Goal: Task Accomplishment & Management: Manage account settings

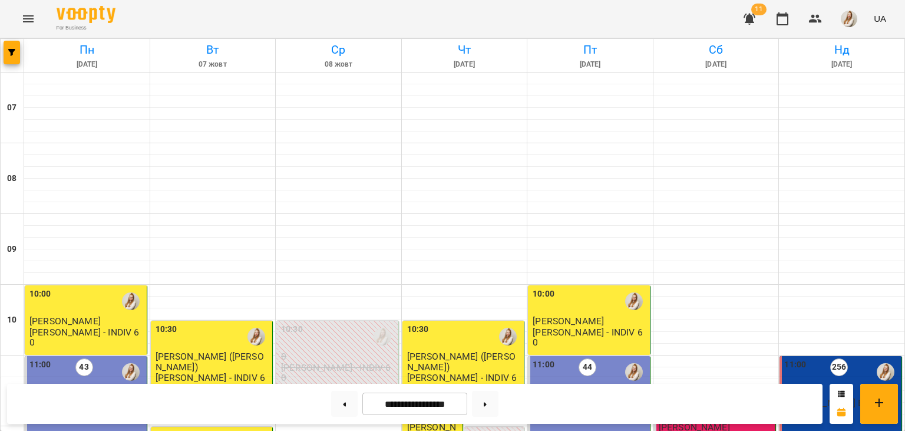
scroll to position [242, 0]
click at [498, 405] on button at bounding box center [485, 404] width 27 height 26
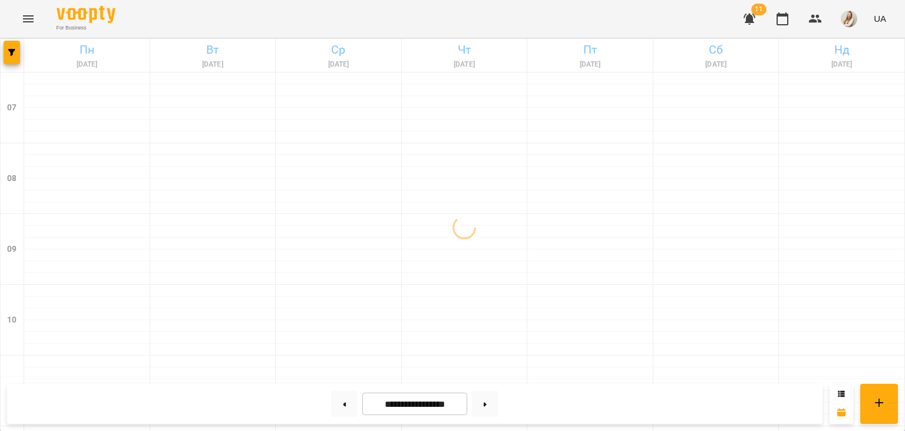
click at [627, 9] on div "For Business 11 UA" at bounding box center [452, 19] width 905 height 38
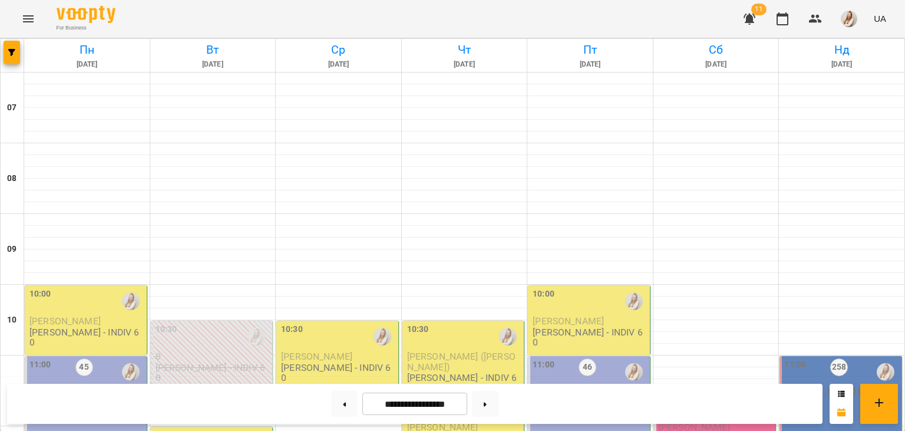
scroll to position [207, 0]
click at [343, 404] on icon at bounding box center [344, 404] width 3 height 4
type input "**********"
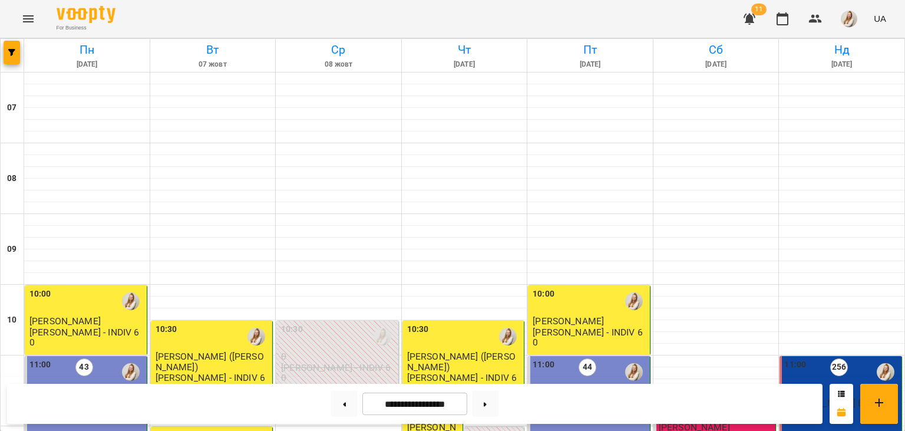
scroll to position [574, 0]
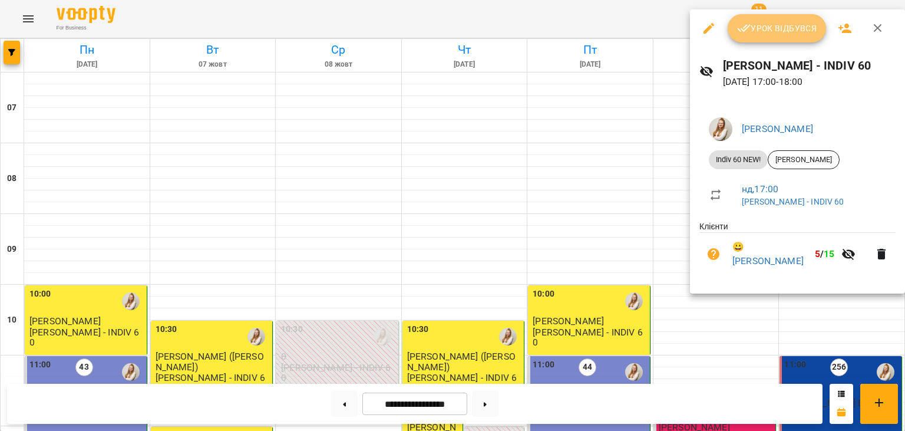
click at [760, 27] on span "Урок відбувся" at bounding box center [777, 28] width 80 height 14
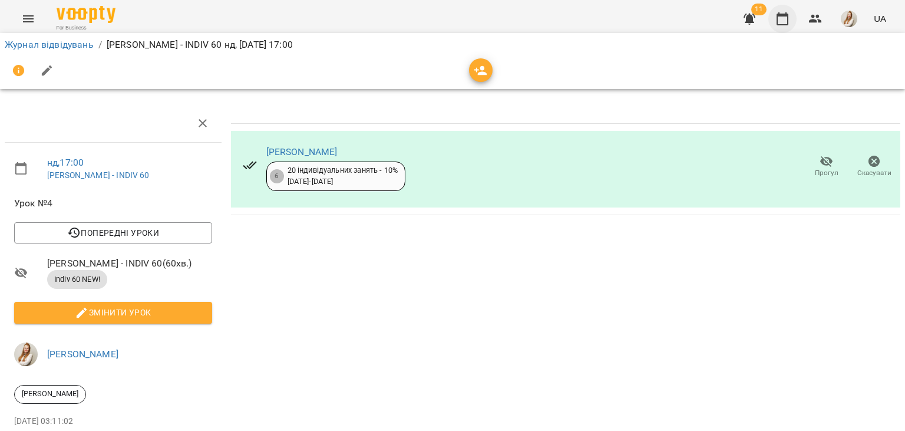
click at [786, 19] on icon "button" at bounding box center [782, 19] width 14 height 14
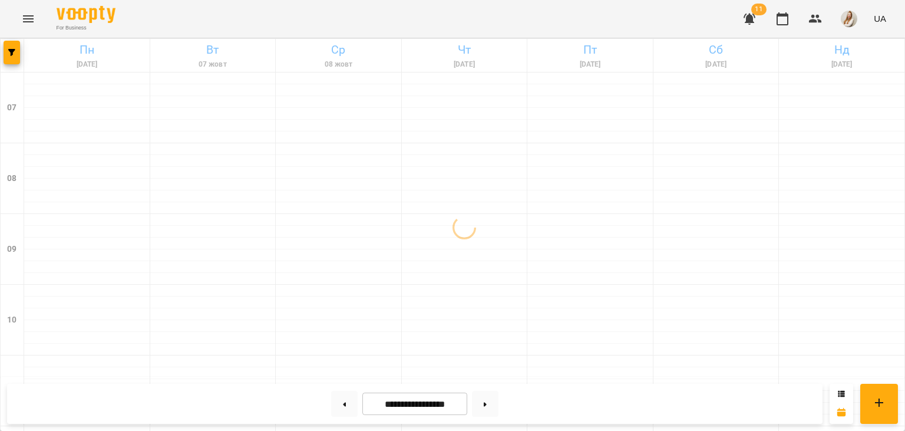
click at [418, 22] on div "For Business 11 UA" at bounding box center [452, 19] width 905 height 38
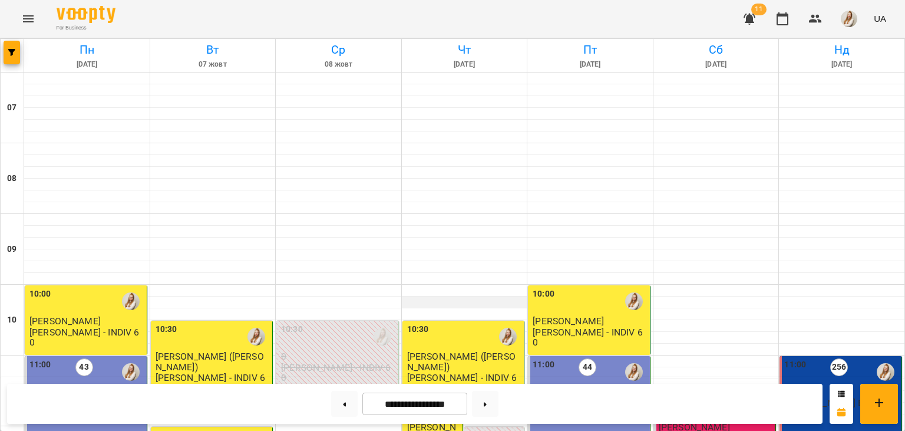
scroll to position [576, 0]
click at [498, 414] on button at bounding box center [485, 404] width 27 height 26
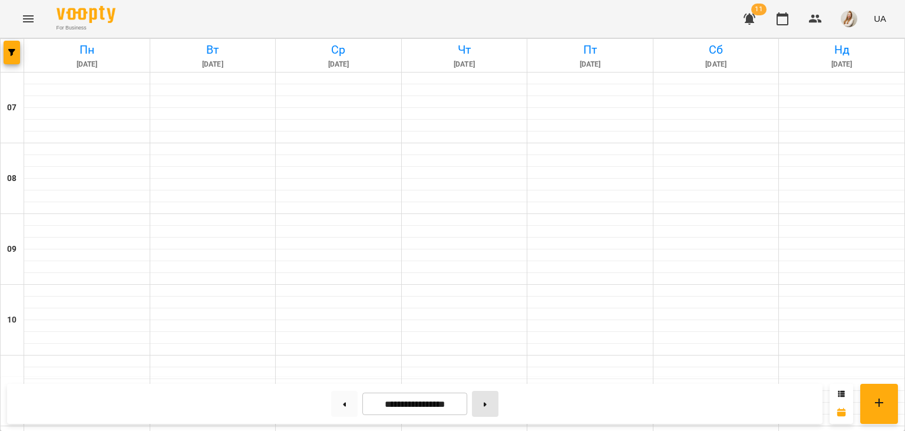
type input "**********"
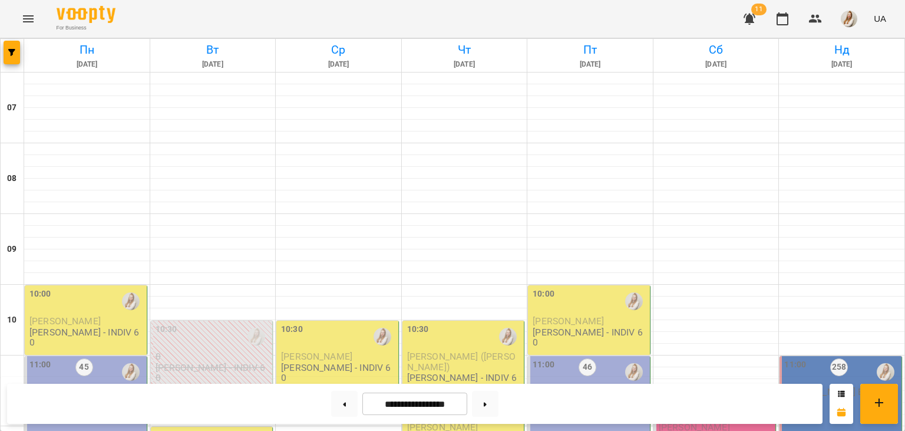
scroll to position [204, 0]
